Goal: Task Accomplishment & Management: Complete application form

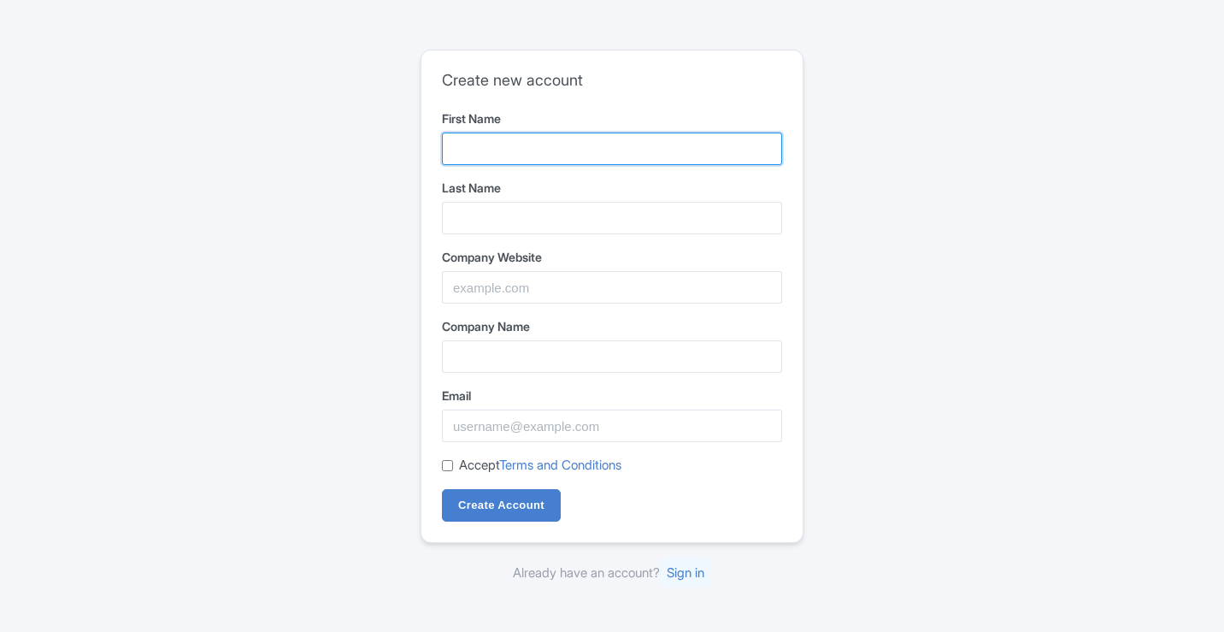
click at [562, 158] on input "First Name" at bounding box center [612, 148] width 340 height 32
type input "Reddy"
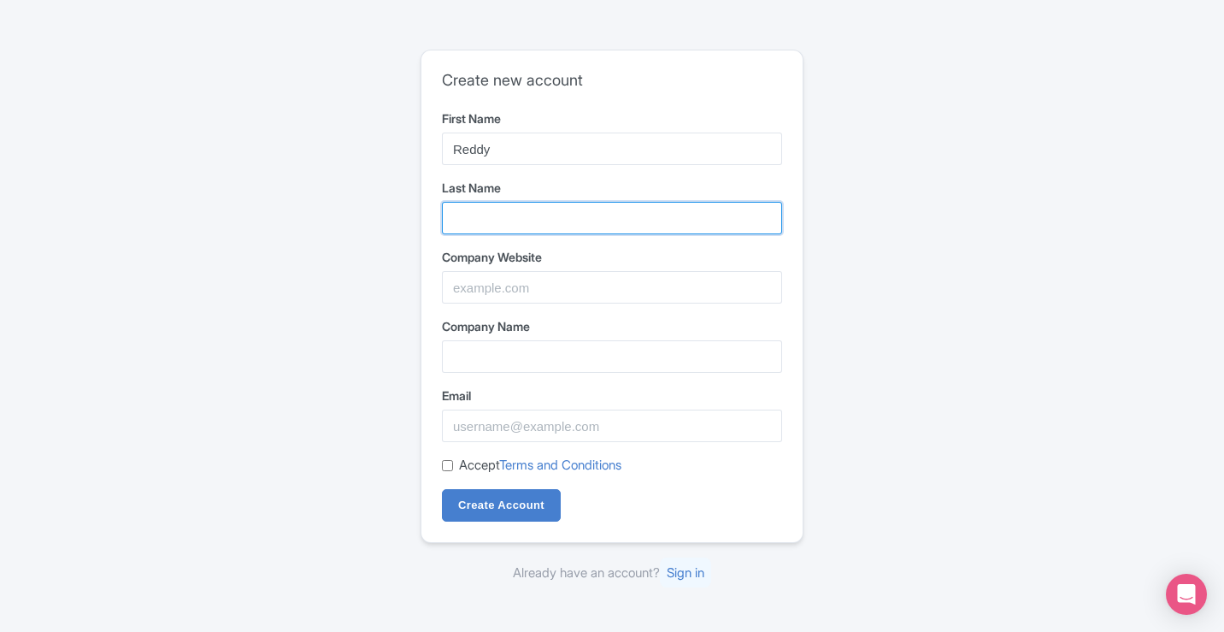
type input "[PERSON_NAME]"
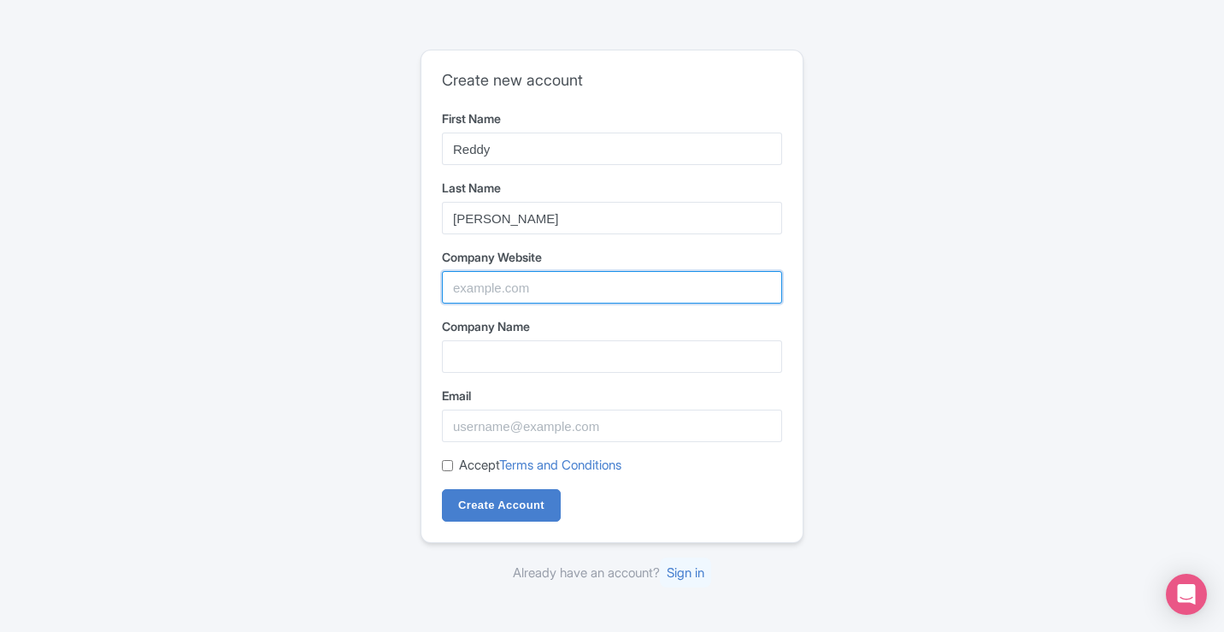
type input "reddyanna-id"
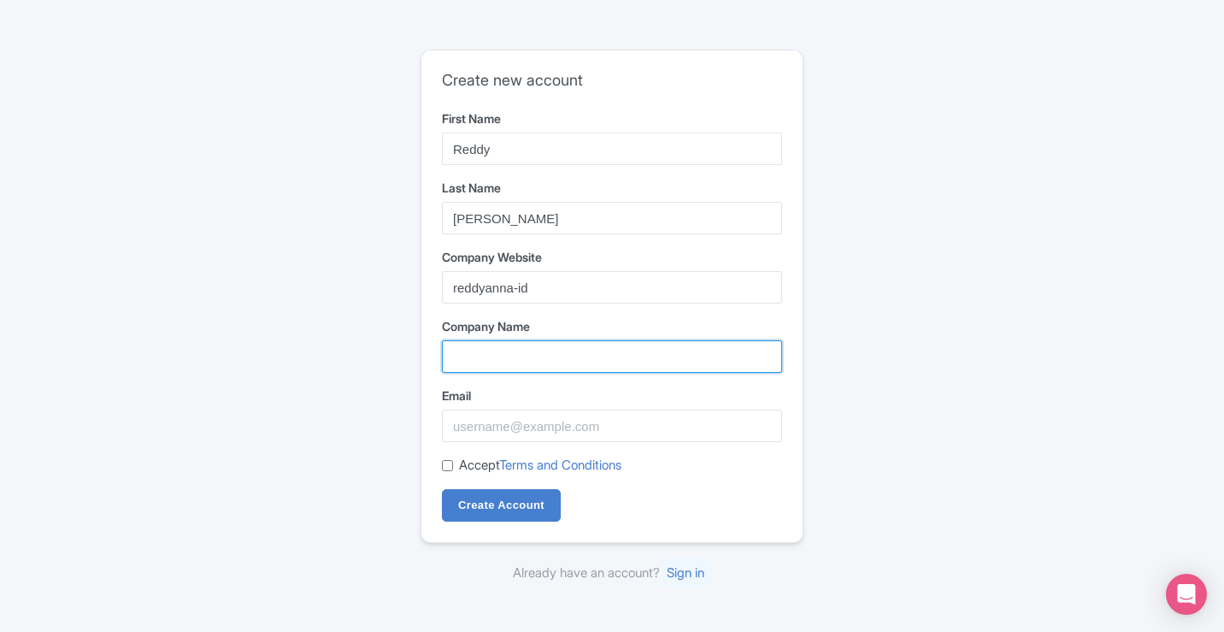
type input "reddyanna-id"
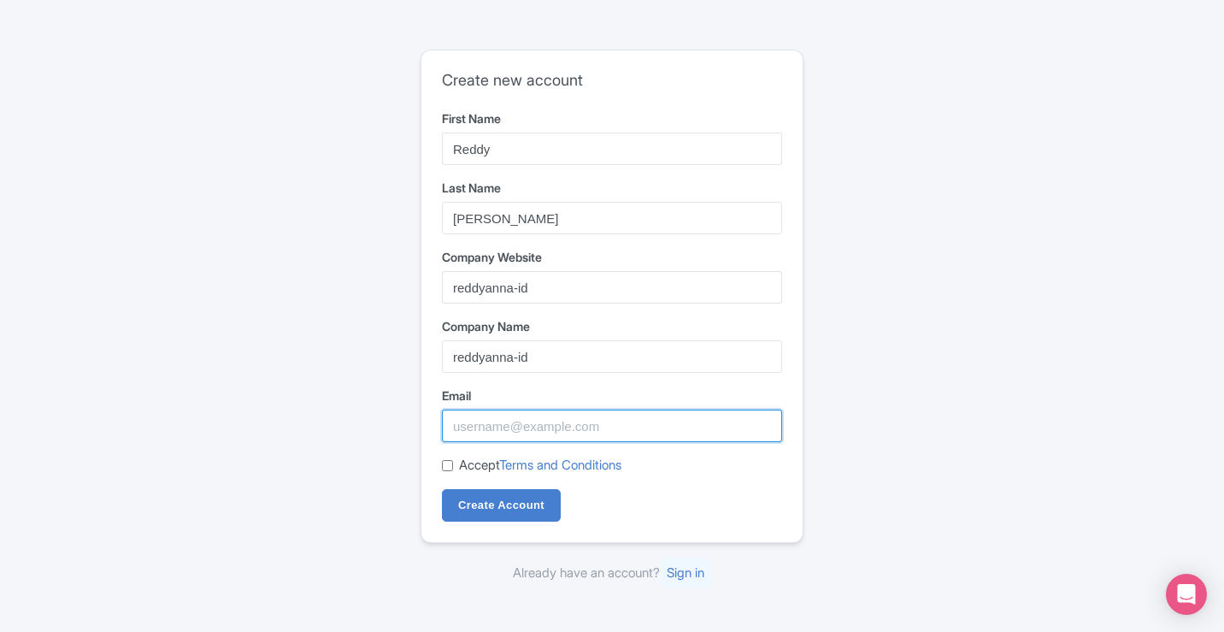
type input "[EMAIL_ADDRESS][DOMAIN_NAME]"
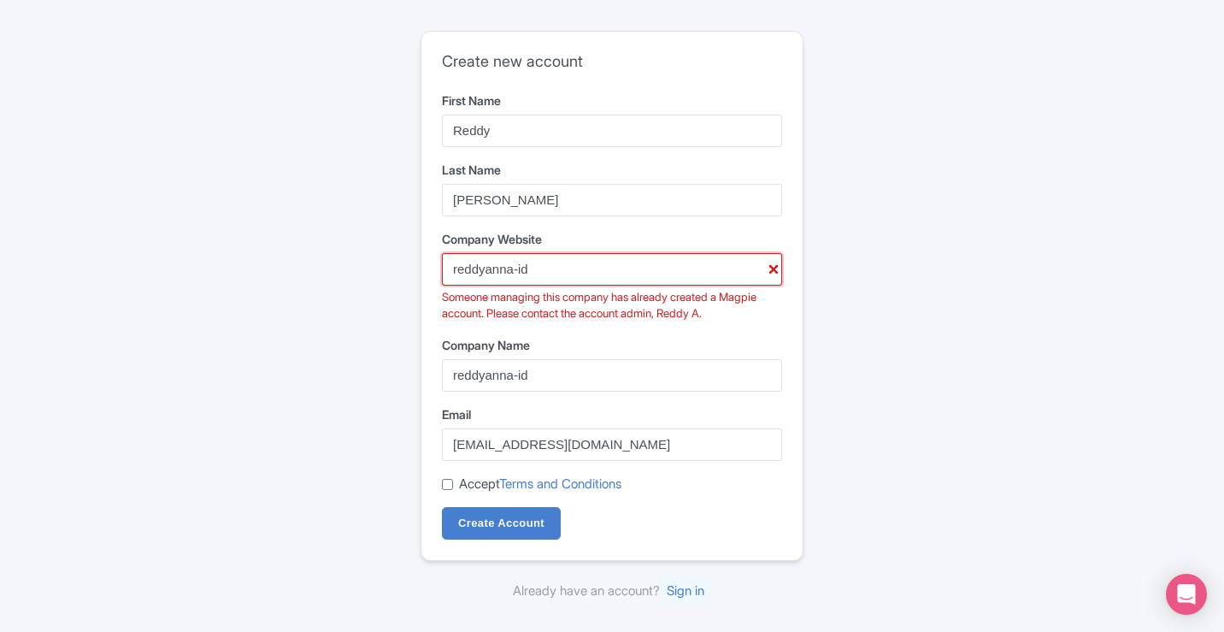
click at [597, 270] on input "reddyanna-id" at bounding box center [612, 269] width 340 height 32
click at [708, 285] on input "reddyanna-id" at bounding box center [612, 269] width 340 height 32
click at [715, 321] on div "Someone managing this company has already created a Magpie account. Please cont…" at bounding box center [612, 305] width 340 height 33
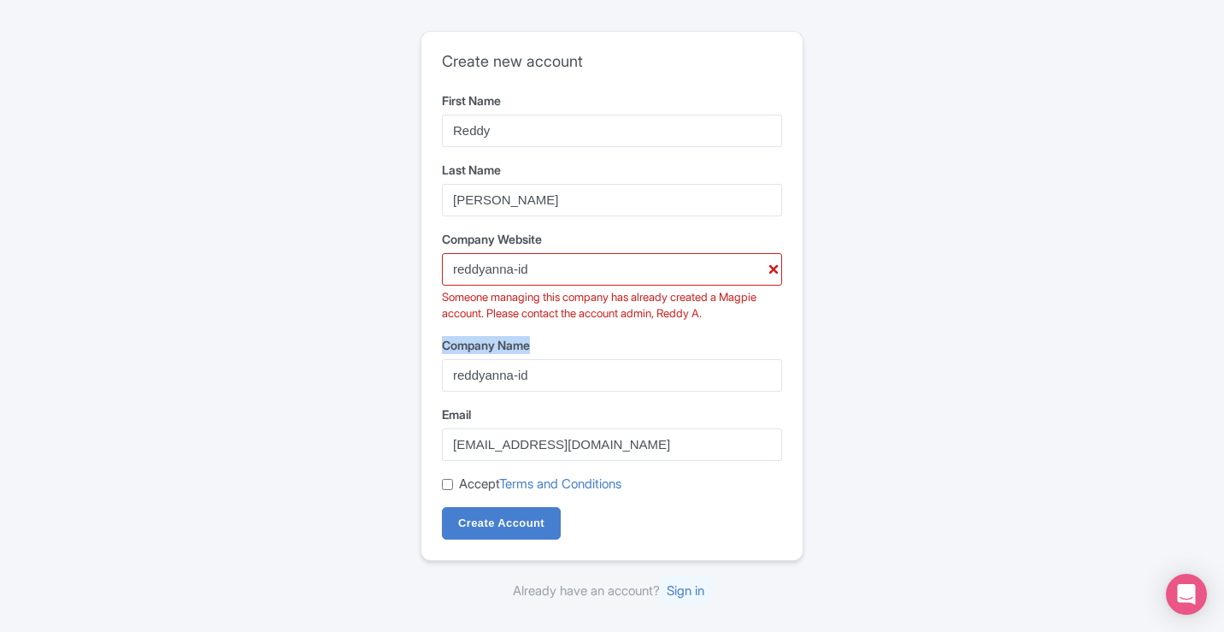
click at [718, 322] on form "First Name [PERSON_NAME] Last Name [PERSON_NAME] Company Website reddyanna-id S…" at bounding box center [612, 315] width 340 height 449
click at [719, 326] on form "First Name [PERSON_NAME] Last Name [PERSON_NAME] Company Website reddyanna-id S…" at bounding box center [612, 315] width 340 height 449
drag, startPoint x: 455, startPoint y: 270, endPoint x: 328, endPoint y: 255, distance: 127.4
click at [328, 255] on div "Create new account First Name Reddy Last Name [PERSON_NAME] Company Website red…" at bounding box center [612, 316] width 1094 height 584
